Goal: Check status: Check status

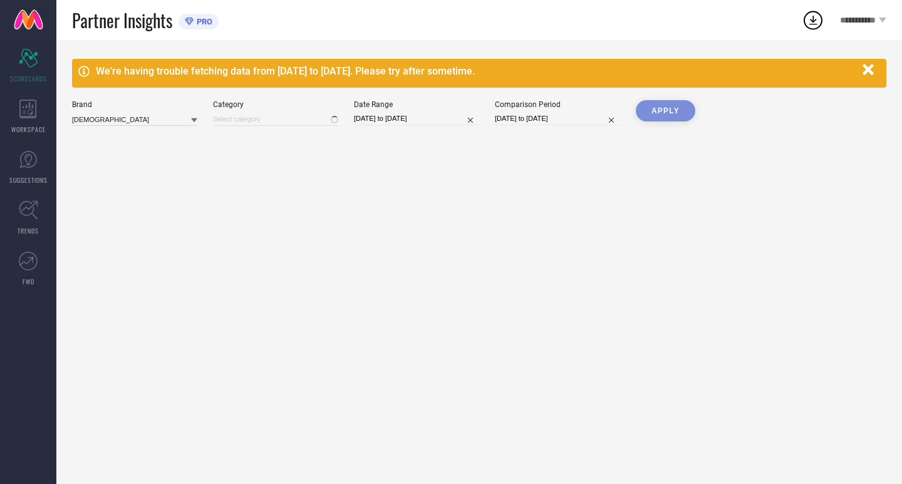
type input "All"
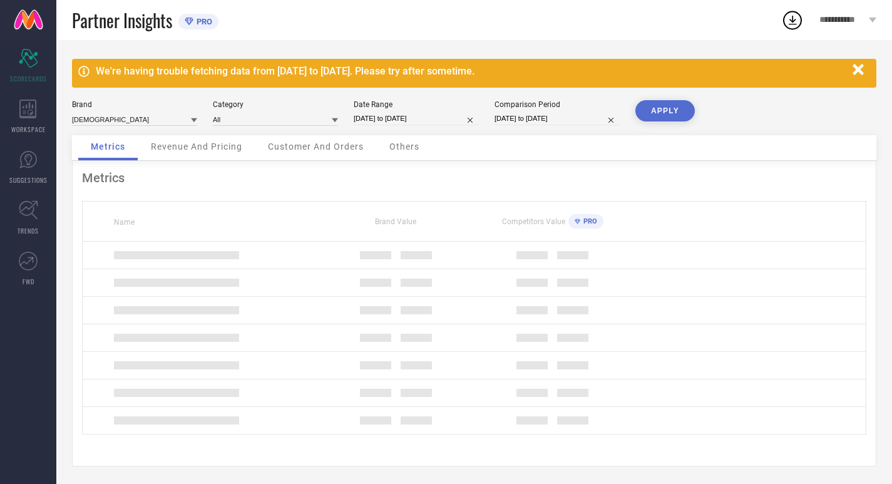
click at [438, 114] on input "[DATE] to [DATE]" at bounding box center [416, 118] width 125 height 13
select select "7"
select select "2025"
select select "8"
select select "2025"
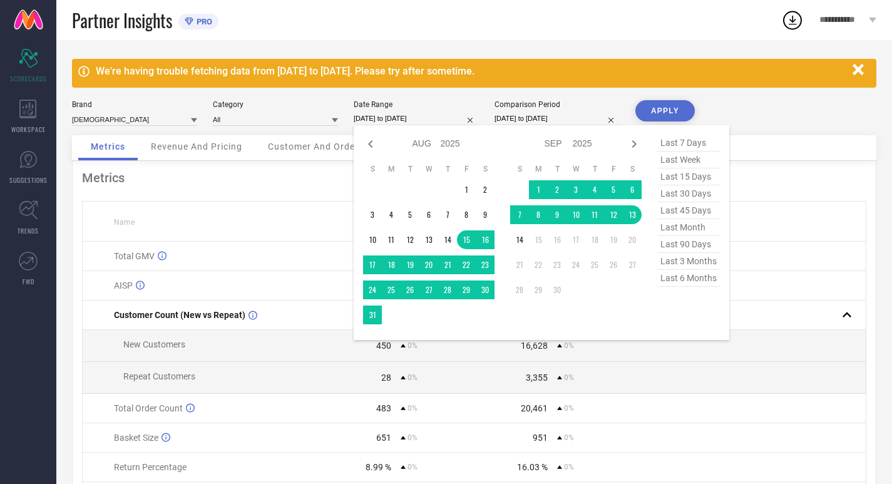
click at [705, 198] on span "last 30 days" at bounding box center [689, 193] width 63 height 17
type input "[DATE] to [DATE]"
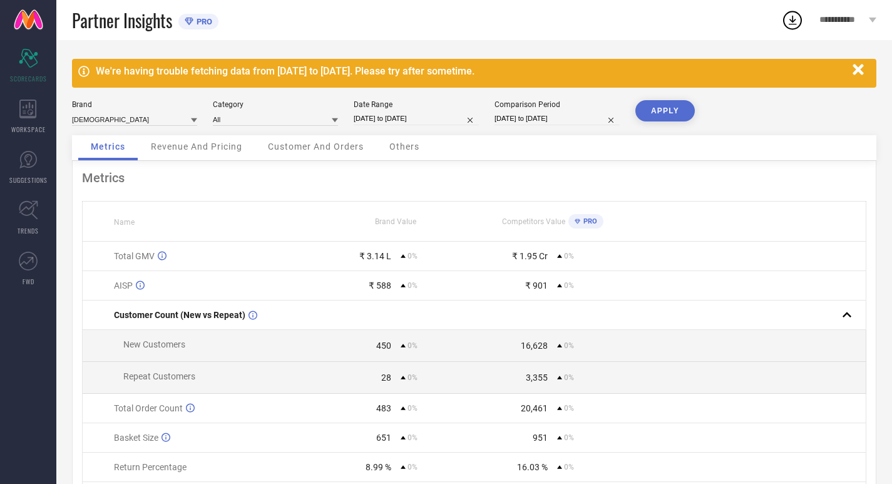
click at [558, 107] on div "Comparison Period" at bounding box center [557, 104] width 125 height 9
click at [560, 132] on div "Brand INDIANRANG Category All Date Range [DATE] to [DATE] Comparison Period [DA…" at bounding box center [474, 117] width 805 height 35
click at [548, 121] on input "[DATE] to [DATE]" at bounding box center [557, 118] width 125 height 13
select select "7"
select select "2025"
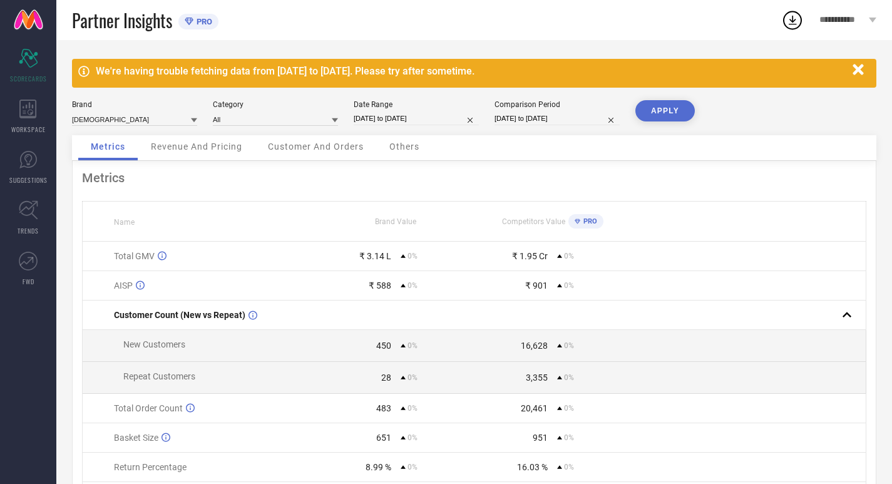
select select "8"
select select "2025"
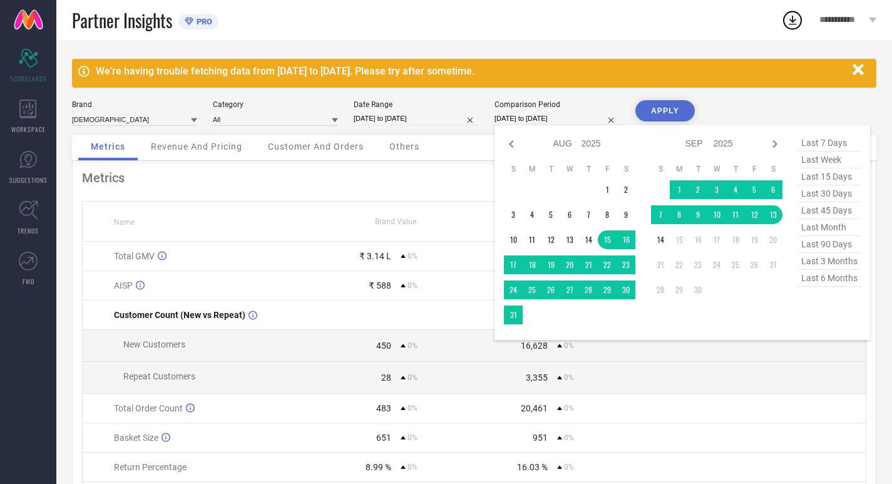
click at [827, 192] on span "last 30 days" at bounding box center [829, 193] width 63 height 17
type input "[DATE] to [DATE]"
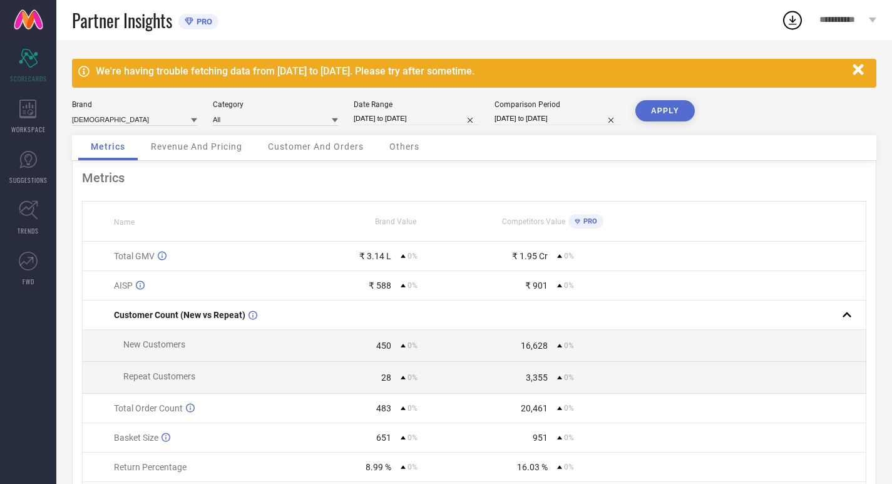
click at [629, 101] on div "Brand INDIANRANG Category All Date Range [DATE] to [DATE] Comparison Period [DA…" at bounding box center [474, 117] width 805 height 35
click at [638, 108] on button "APPLY" at bounding box center [665, 110] width 59 height 21
click at [26, 126] on span "WORKSPACE" at bounding box center [28, 129] width 34 height 9
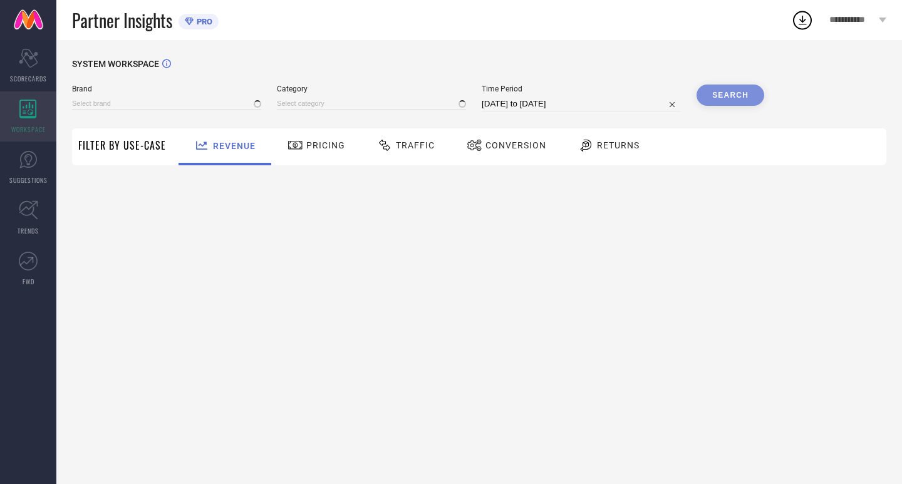
type input "[DEMOGRAPHIC_DATA]"
type input "All"
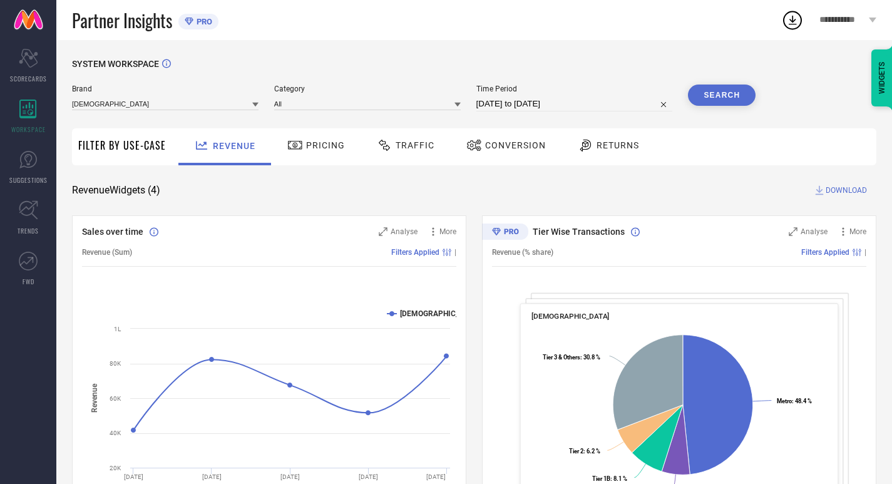
click at [324, 153] on div "Pricing" at bounding box center [316, 145] width 64 height 21
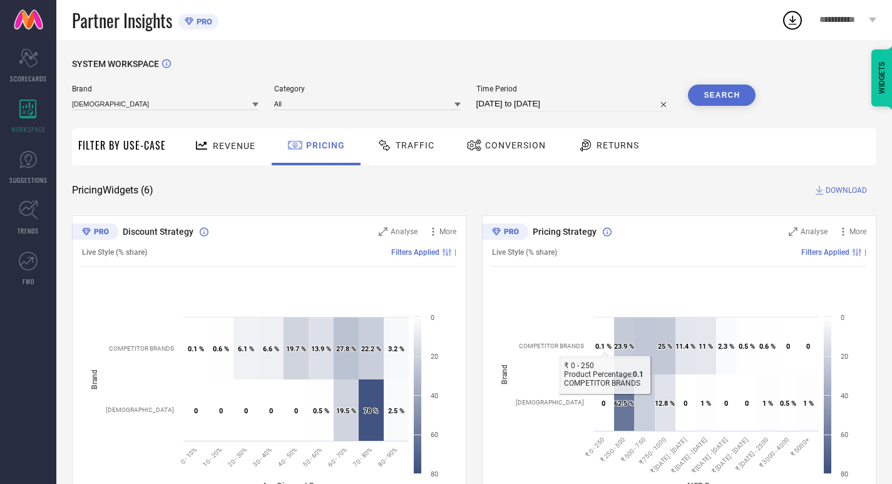
click at [401, 148] on span "Traffic" at bounding box center [415, 145] width 39 height 10
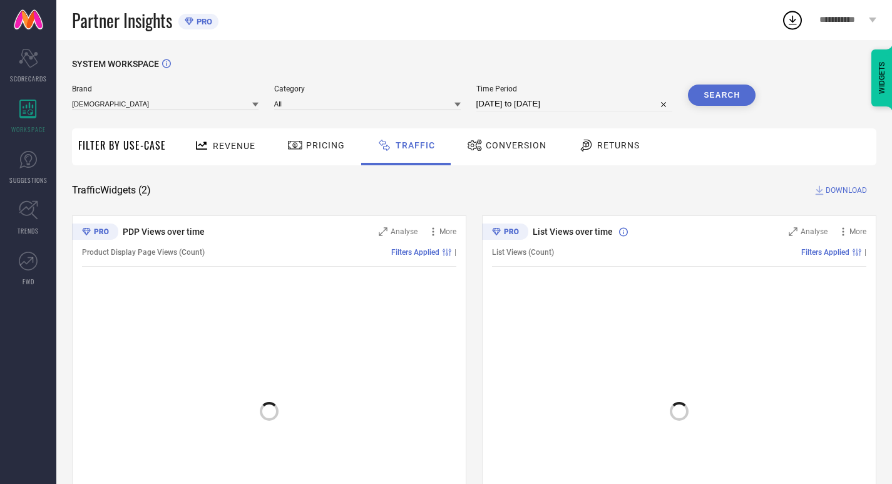
scroll to position [49, 0]
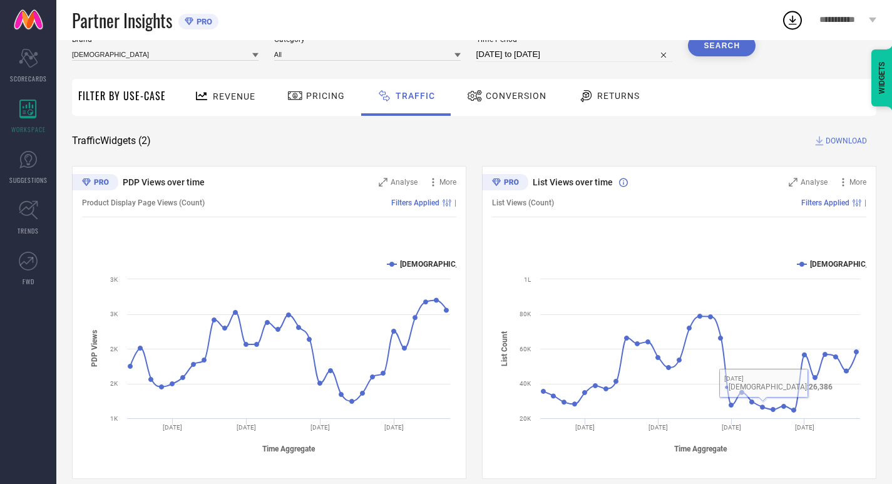
click at [517, 95] on span "Conversion" at bounding box center [516, 96] width 61 height 10
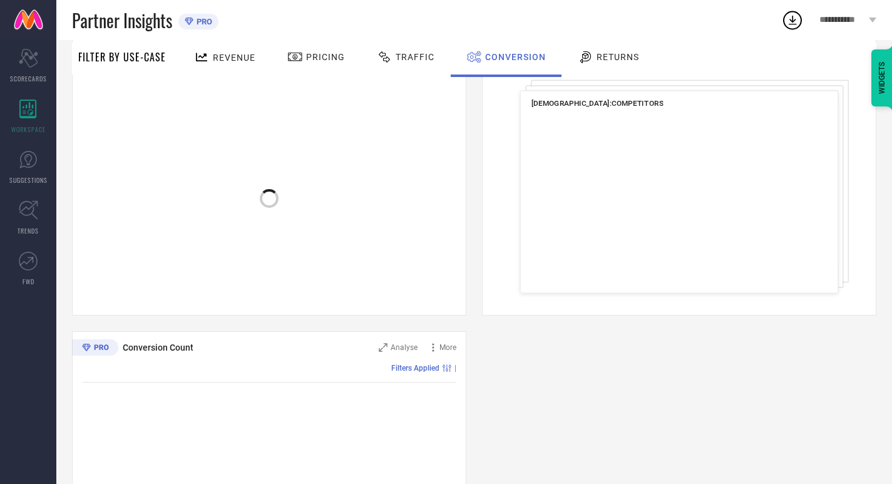
scroll to position [217, 0]
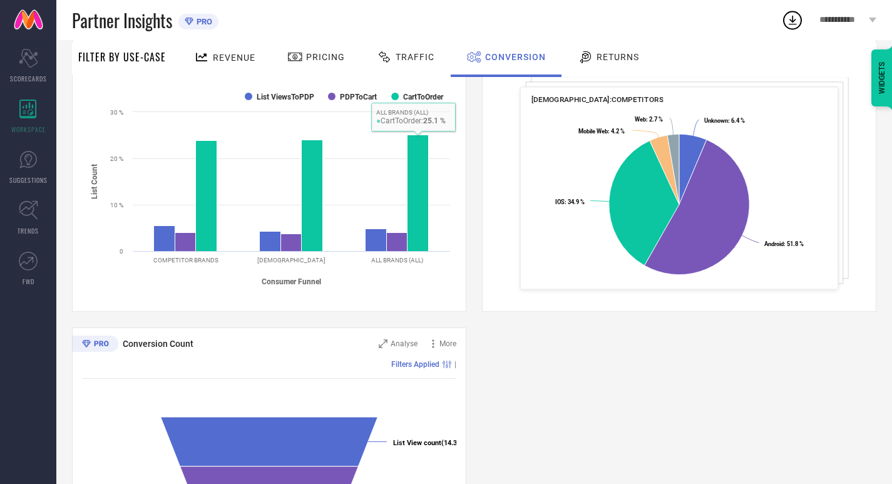
click at [575, 66] on div "Returns" at bounding box center [609, 56] width 68 height 21
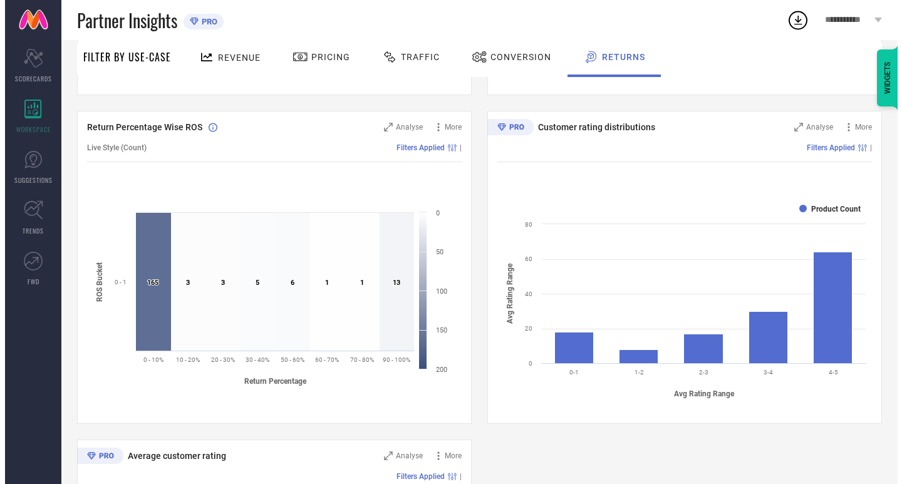
scroll to position [408, 0]
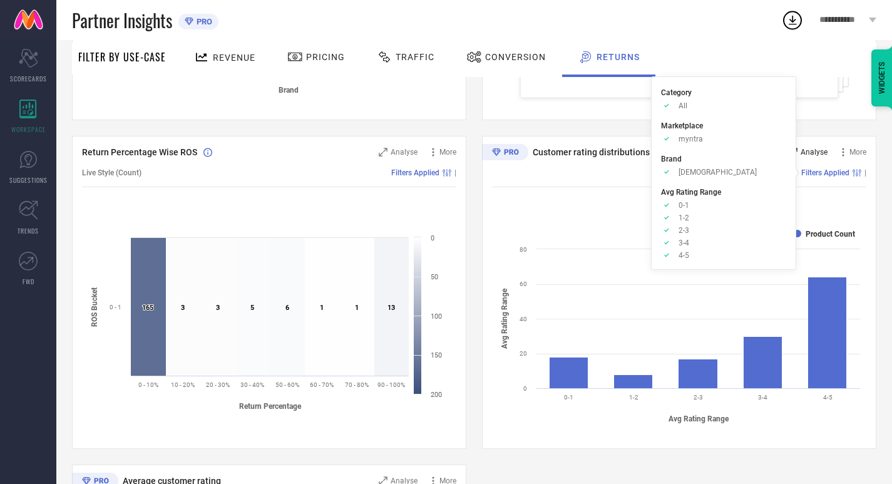
click at [819, 157] on div "Analyse" at bounding box center [808, 152] width 39 height 13
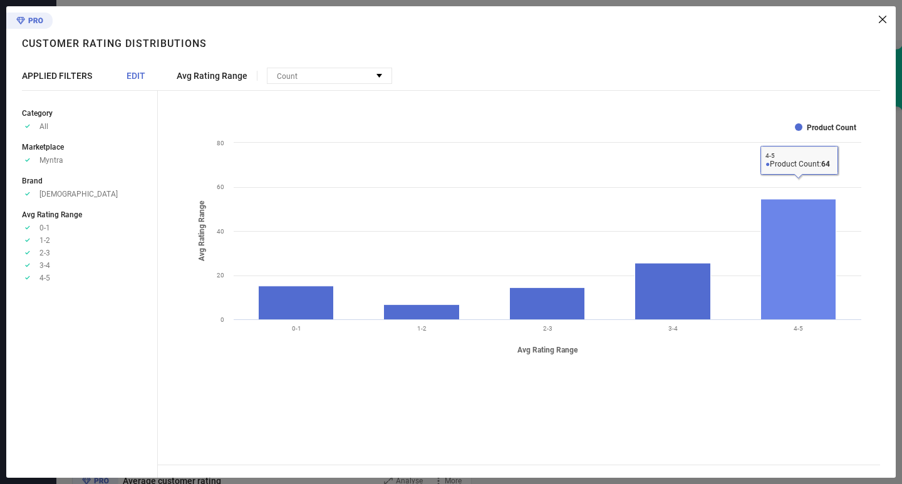
click at [788, 274] on rect at bounding box center [798, 259] width 75 height 120
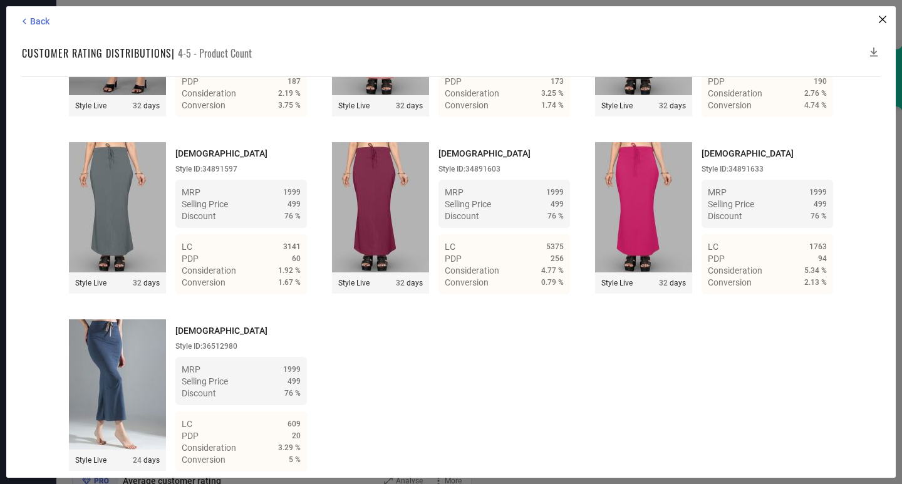
scroll to position [5326, 0]
